Goal: Information Seeking & Learning: Find specific fact

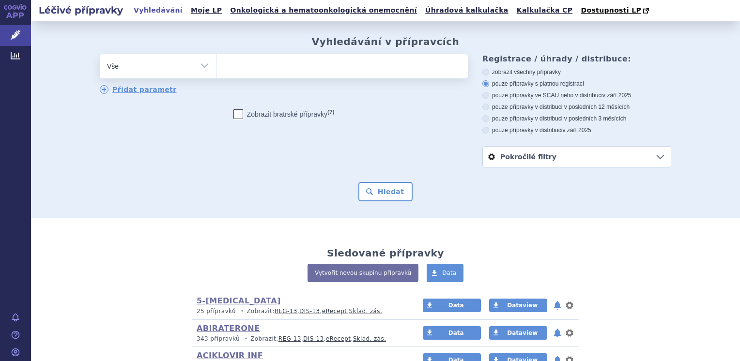
click at [201, 70] on select "Vše Přípravek/SUKL kód MAH VPOIS ATC/Aktivní látka Léková forma Síla" at bounding box center [158, 65] width 116 height 22
select select "filter-atc-group"
click at [100, 55] on select "Vše Přípravek/SUKL kód MAH VPOIS ATC/Aktivní látka Léková forma Síla" at bounding box center [158, 65] width 116 height 22
click at [245, 71] on ul at bounding box center [341, 64] width 251 height 20
click at [216, 71] on select at bounding box center [216, 66] width 0 height 24
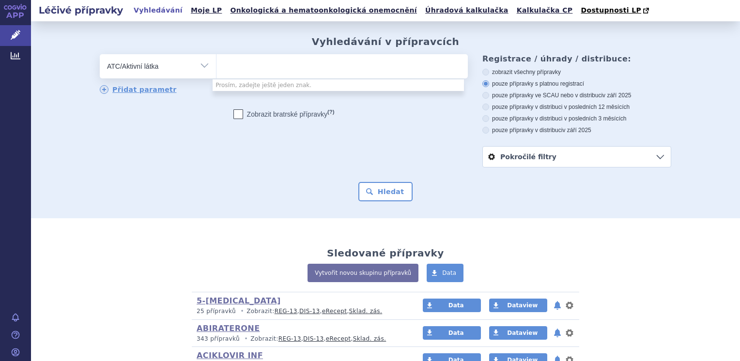
drag, startPoint x: 245, startPoint y: 71, endPoint x: 214, endPoint y: 67, distance: 31.2
click at [216, 68] on ul at bounding box center [341, 64] width 251 height 20
click at [216, 68] on select at bounding box center [216, 66] width 0 height 24
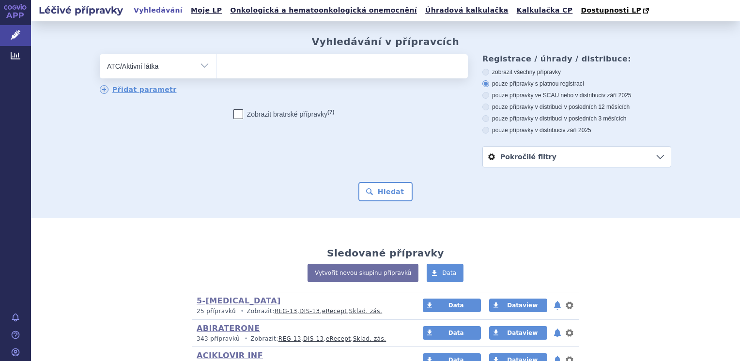
drag, startPoint x: 215, startPoint y: 67, endPoint x: 216, endPoint y: 61, distance: 6.0
click at [216, 61] on ul at bounding box center [341, 64] width 251 height 20
click at [216, 61] on select at bounding box center [216, 66] width 0 height 24
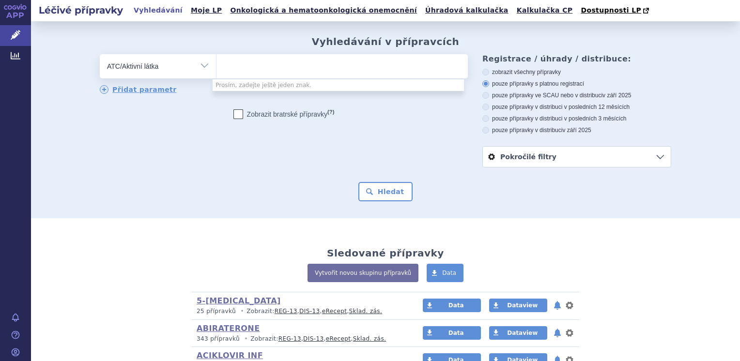
click at [216, 61] on ul at bounding box center [341, 64] width 251 height 20
click at [216, 61] on select at bounding box center [216, 66] width 0 height 24
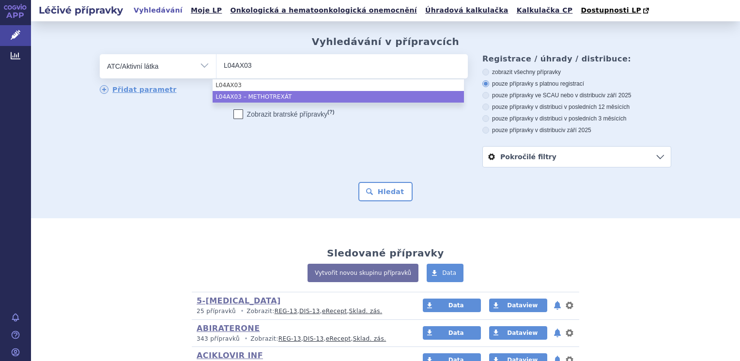
type input "L04AX03"
select select "L04AX03"
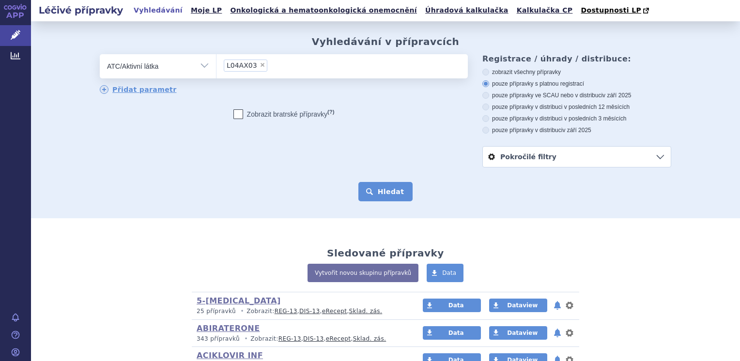
click at [391, 198] on button "Hledat" at bounding box center [385, 191] width 55 height 19
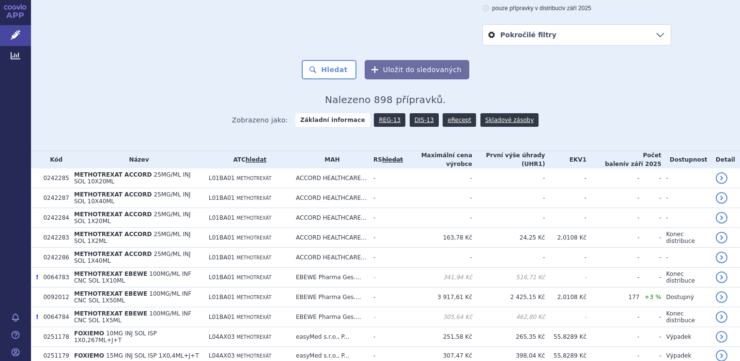
scroll to position [145, 0]
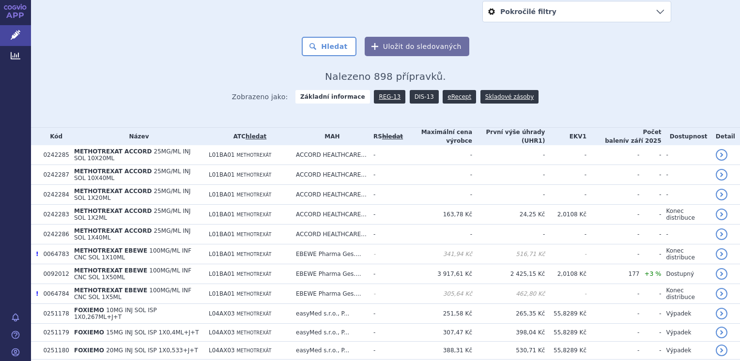
click at [412, 99] on link "DIS-13" at bounding box center [424, 97] width 29 height 14
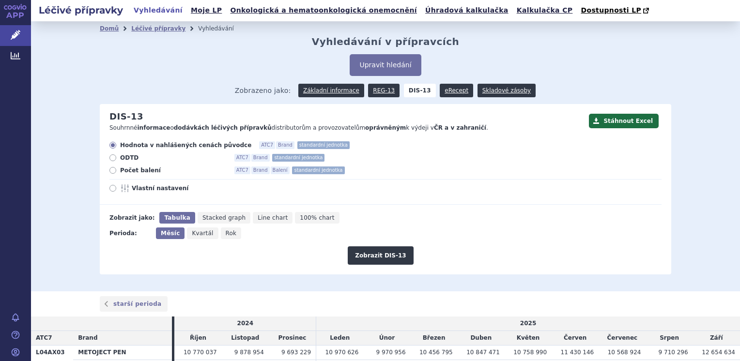
click at [221, 234] on icon "Rok" at bounding box center [231, 234] width 21 height 12
click at [221, 234] on input "Rok" at bounding box center [224, 231] width 6 height 6
radio input "true"
click at [360, 255] on button "Zobrazit DIS-13" at bounding box center [380, 256] width 65 height 18
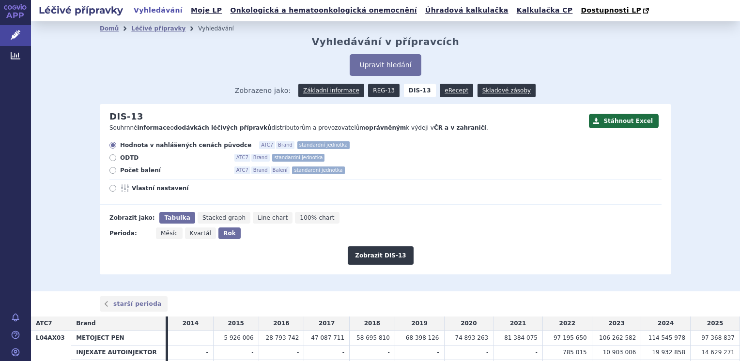
click at [372, 86] on link "REG-13" at bounding box center [383, 91] width 31 height 14
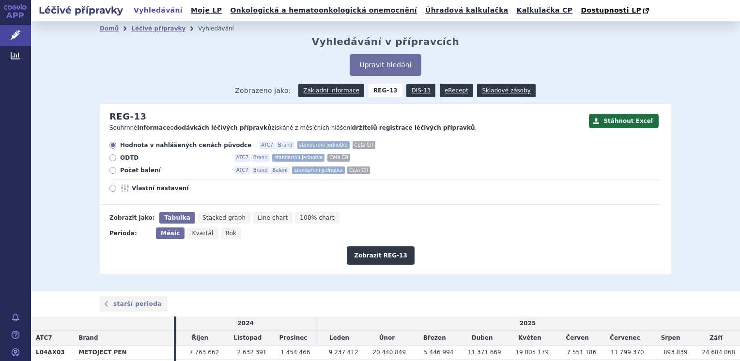
click at [227, 236] on icon "Rok" at bounding box center [231, 234] width 21 height 12
click at [227, 234] on input "Rok" at bounding box center [224, 231] width 6 height 6
radio input "true"
click at [364, 251] on button "Zobrazit REG-13" at bounding box center [381, 256] width 68 height 18
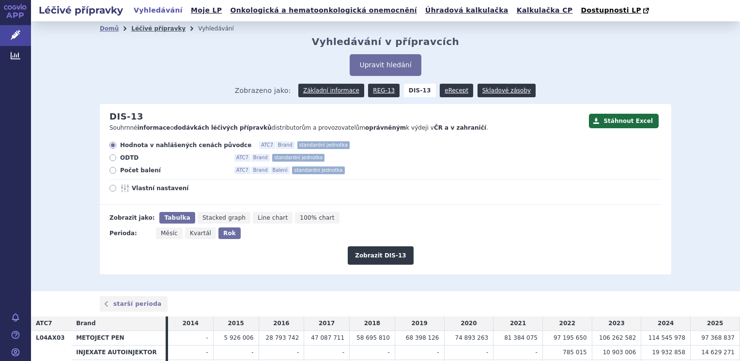
click at [131, 29] on link "Léčivé přípravky" at bounding box center [158, 28] width 54 height 7
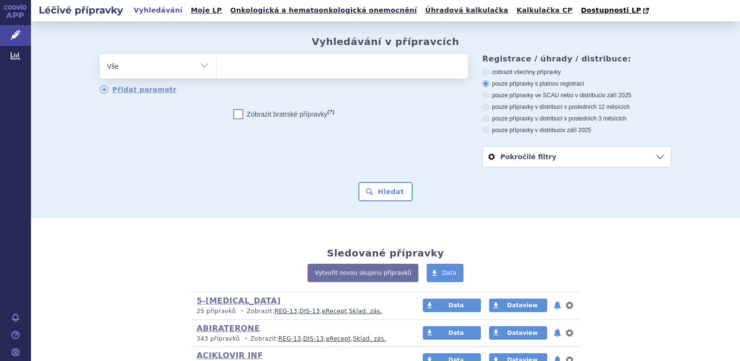
click at [197, 65] on select "Vše Přípravek/SUKL kód MAH VPOIS ATC/Aktivní látka Léková forma Síla" at bounding box center [158, 65] width 116 height 22
select select "filter-atc-group"
click at [100, 55] on select "Vše Přípravek/SUKL kód MAH VPOIS ATC/Aktivní látka Léková forma Síla" at bounding box center [158, 65] width 116 height 22
click at [246, 63] on ul at bounding box center [341, 64] width 251 height 20
click at [216, 63] on select at bounding box center [216, 66] width 0 height 24
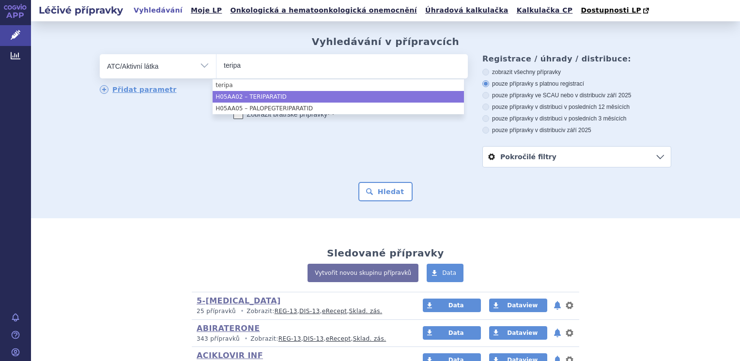
type input "teripa"
select select "H05AA02"
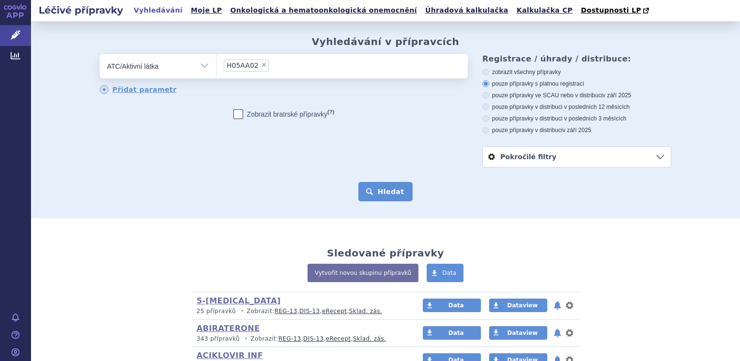
click at [380, 190] on button "Hledat" at bounding box center [385, 191] width 55 height 19
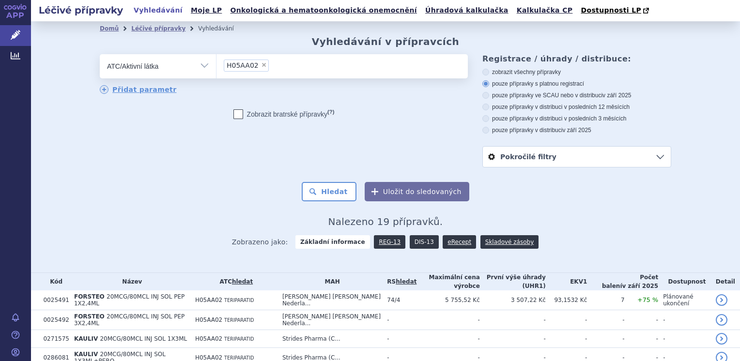
click at [415, 243] on link "DIS-13" at bounding box center [424, 242] width 29 height 14
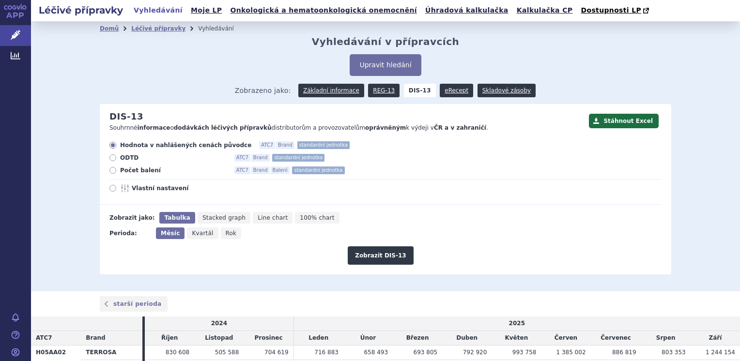
click at [226, 232] on span "Rok" at bounding box center [231, 233] width 11 height 7
click at [221, 232] on input "Rok" at bounding box center [224, 231] width 6 height 6
radio input "true"
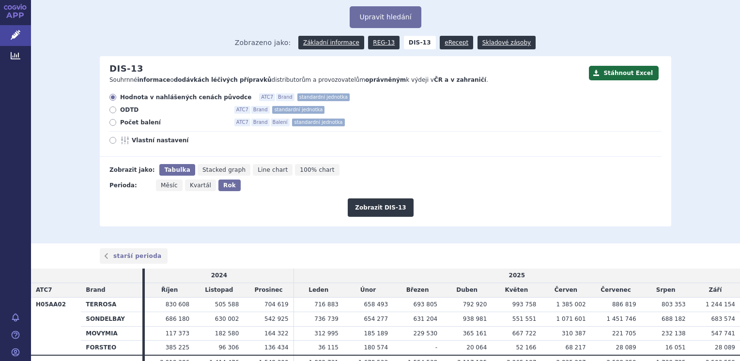
scroll to position [48, 0]
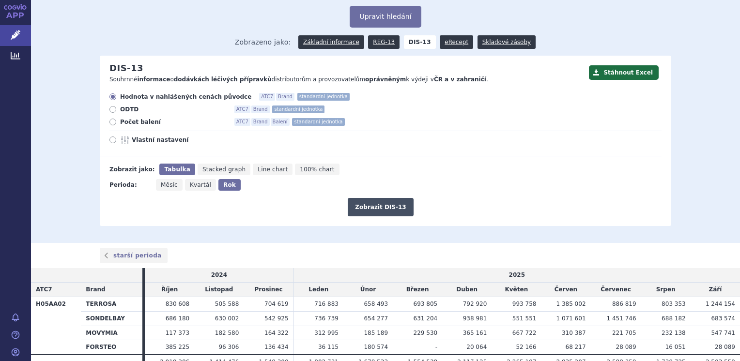
click at [362, 206] on button "Zobrazit DIS-13" at bounding box center [380, 207] width 65 height 18
